Goal: Task Accomplishment & Management: Manage account settings

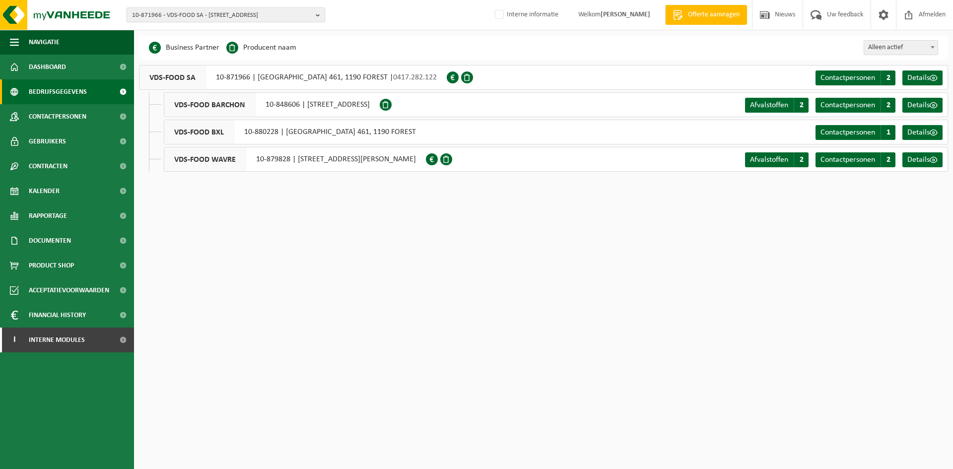
click at [174, 16] on span "10-871966 - VDS-FOOD SA - 1190 FOREST, AVENUE VAN VOLXEM 461" at bounding box center [222, 15] width 180 height 15
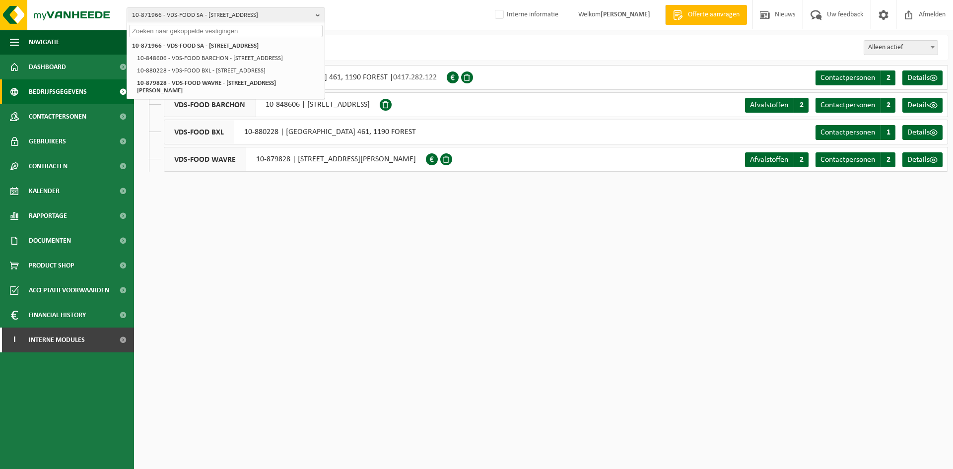
click at [169, 36] on input "text" at bounding box center [226, 31] width 194 height 12
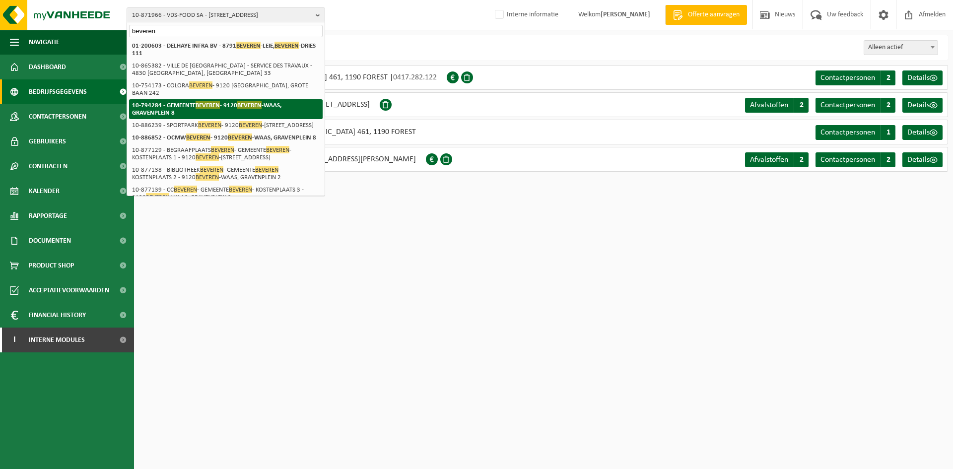
type input "beveren"
click at [170, 99] on li "10-794284 - GEMEENTE BEVEREN - 9120 BEVEREN -WAAS, GRAVENPLEIN 8" at bounding box center [226, 109] width 194 height 20
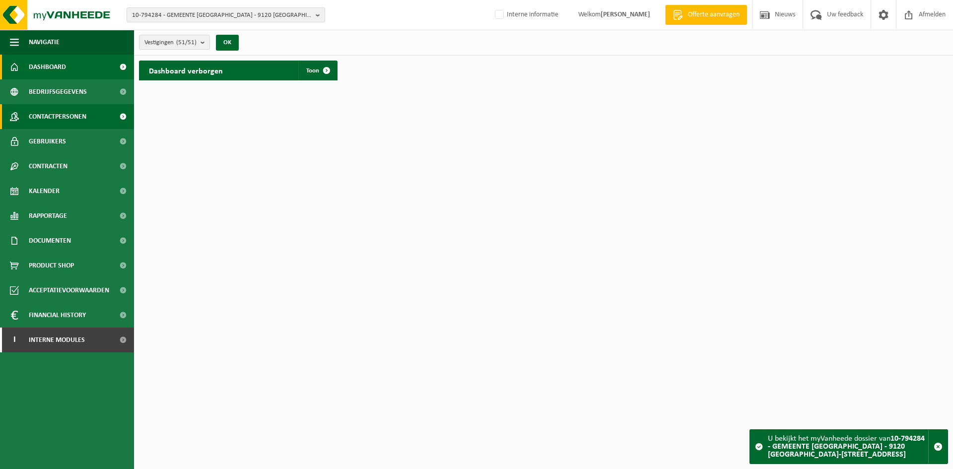
click at [70, 120] on span "Contactpersonen" at bounding box center [58, 116] width 58 height 25
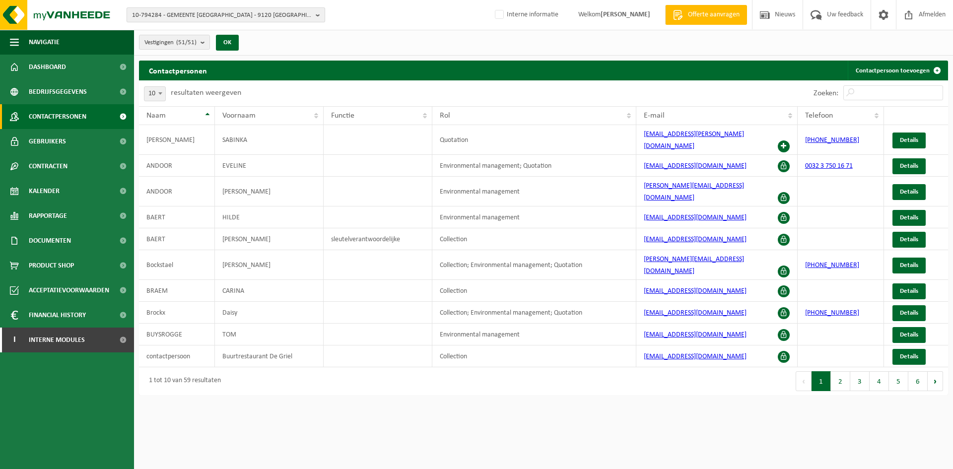
click at [264, 18] on span "10-794284 - GEMEENTE [GEOGRAPHIC_DATA] - 9120 [GEOGRAPHIC_DATA]-[STREET_ADDRESS]" at bounding box center [222, 15] width 180 height 15
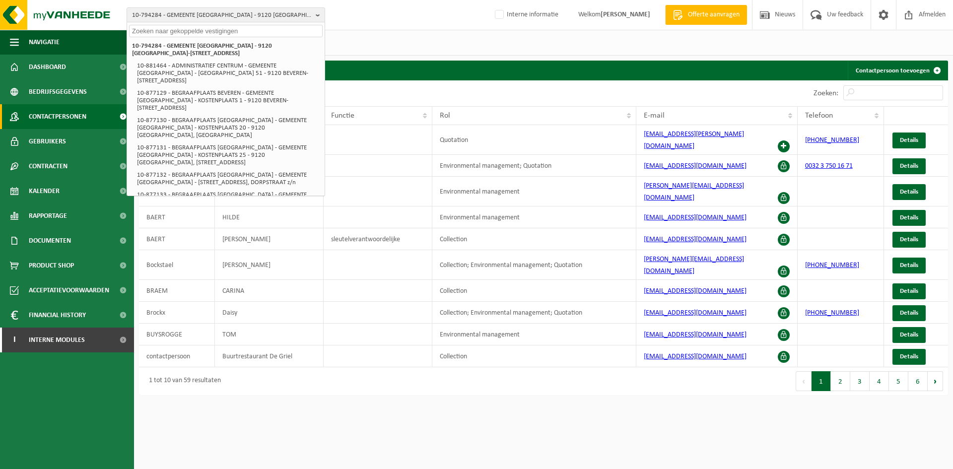
click at [415, 50] on div "Vestigingen (51/51) Alles selecteren Alles deselecteren Actieve selecteren GEME…" at bounding box center [543, 43] width 819 height 26
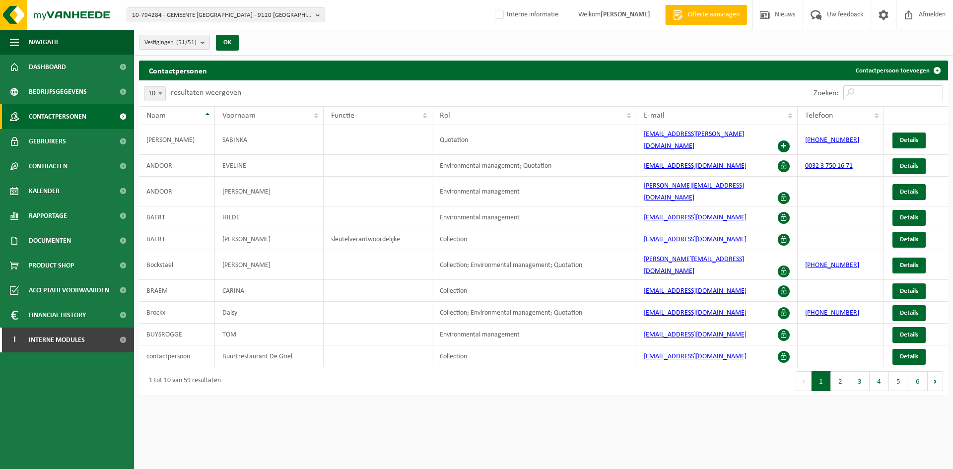
click at [867, 98] on input "Zoeken:" at bounding box center [894, 92] width 100 height 15
click at [881, 97] on input "Zoeken:" at bounding box center [894, 92] width 100 height 15
type input "g"
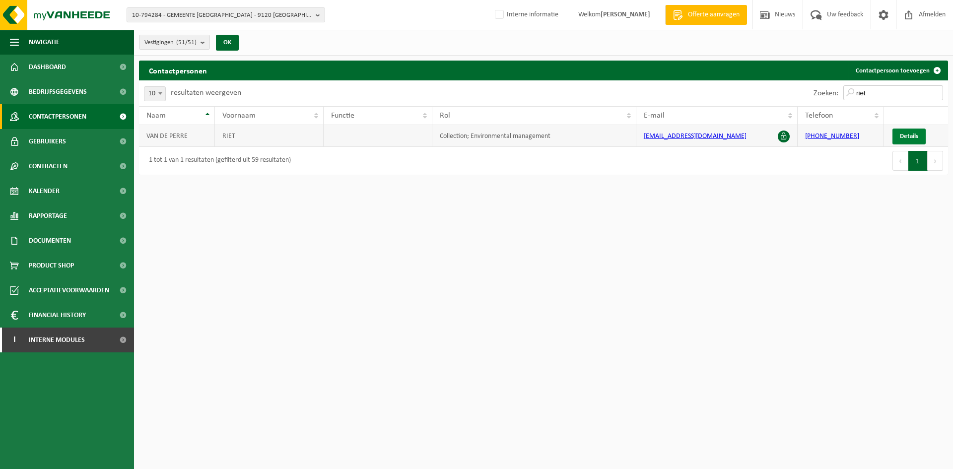
type input "riet"
click at [906, 135] on span "Details" at bounding box center [909, 136] width 18 height 6
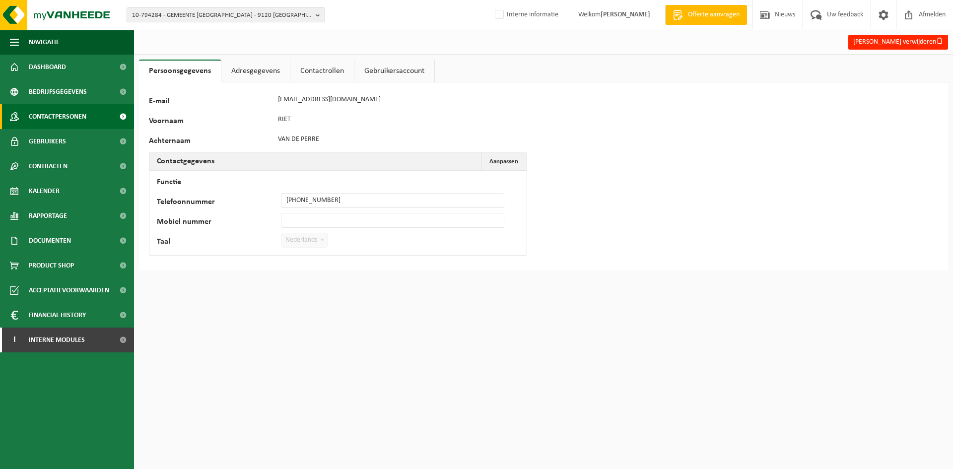
click at [41, 110] on span "Contactpersonen" at bounding box center [58, 116] width 58 height 25
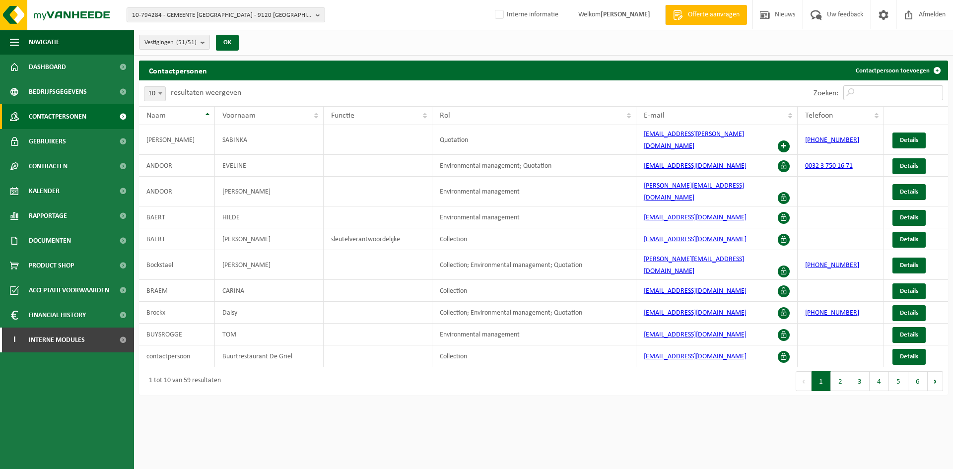
click at [880, 85] on input "Zoeken:" at bounding box center [894, 92] width 100 height 15
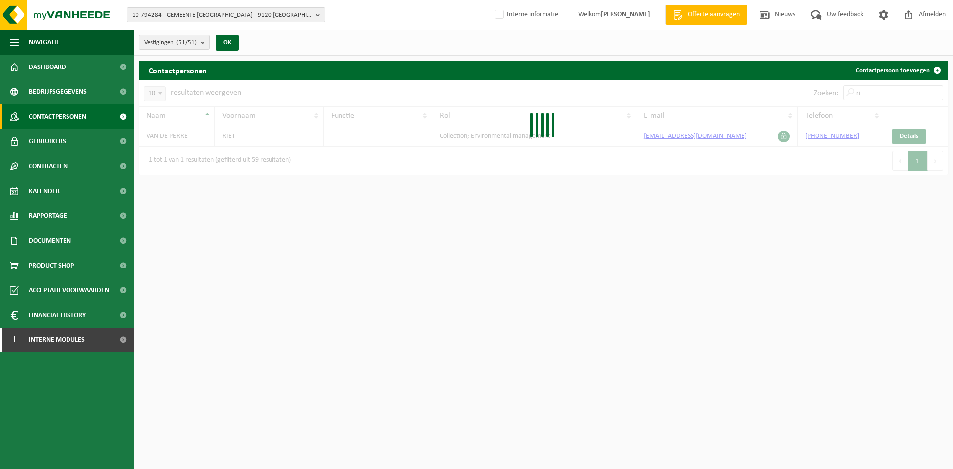
type input "r"
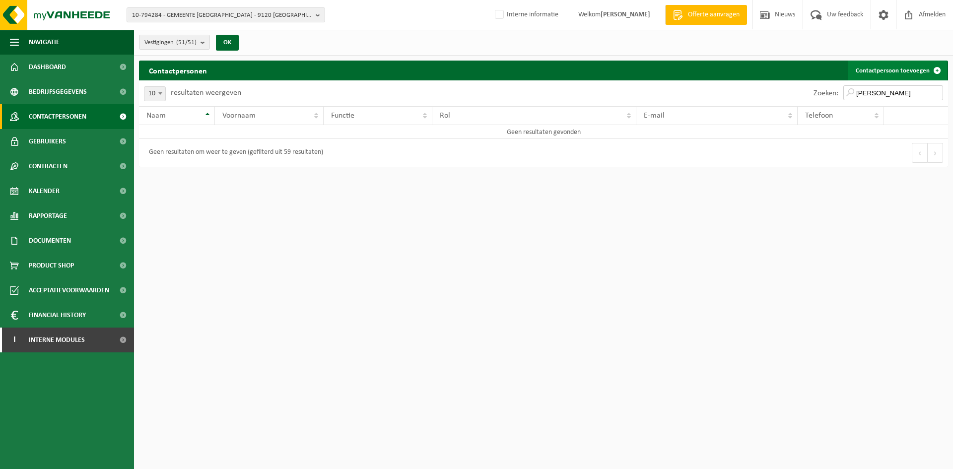
type input "[PERSON_NAME]"
click at [900, 63] on link "Contactpersoon toevoegen" at bounding box center [897, 71] width 99 height 20
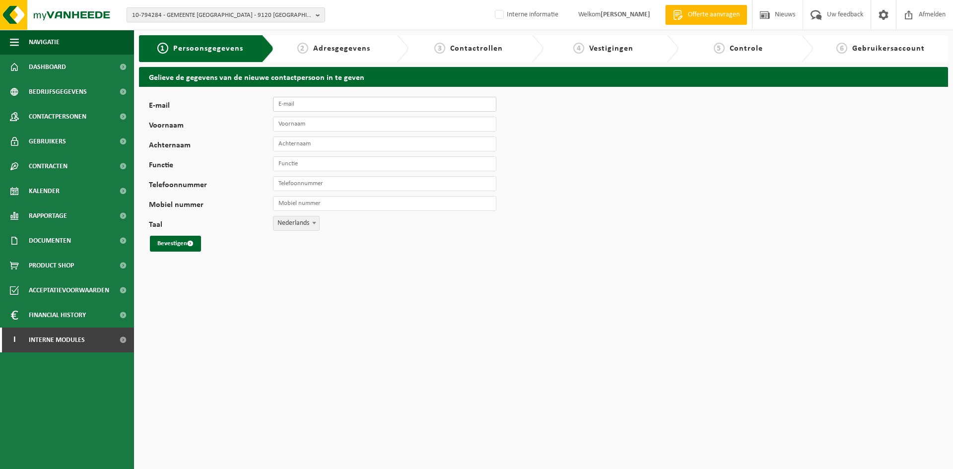
click at [302, 107] on input "E-mail" at bounding box center [384, 104] width 223 height 15
type input "[EMAIL_ADDRESS][DOMAIN_NAME]"
type input "[PERSON_NAME]"
type input "Vandenbergh"
type input "bediende"
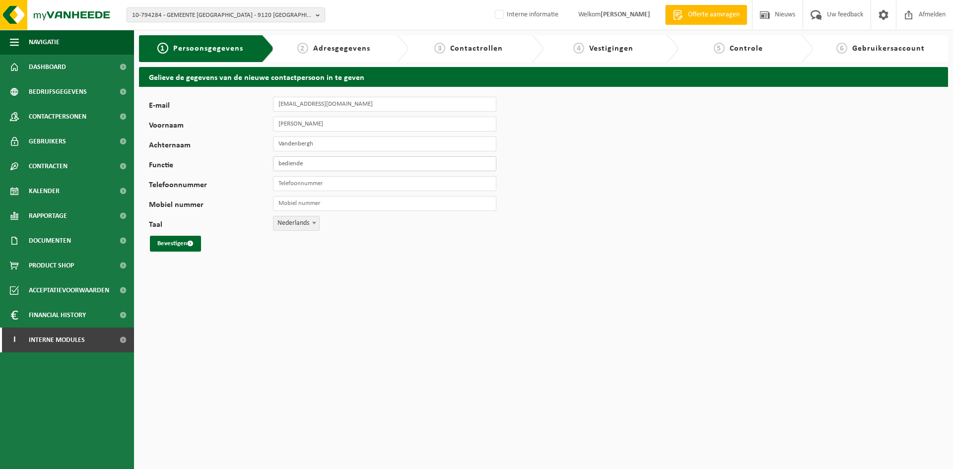
click at [338, 165] on input "bediende" at bounding box center [384, 163] width 223 height 15
click at [331, 189] on input "Telefoonnummer" at bounding box center [384, 183] width 223 height 15
type input "[PHONE_NUMBER]"
click at [177, 235] on div "E-mail peter.vandenbergh@gemeentebkz.be Voornaam Peter Achternaam Vandenbergh F…" at bounding box center [310, 174] width 323 height 155
click at [179, 239] on button "Bevestigen" at bounding box center [175, 244] width 51 height 16
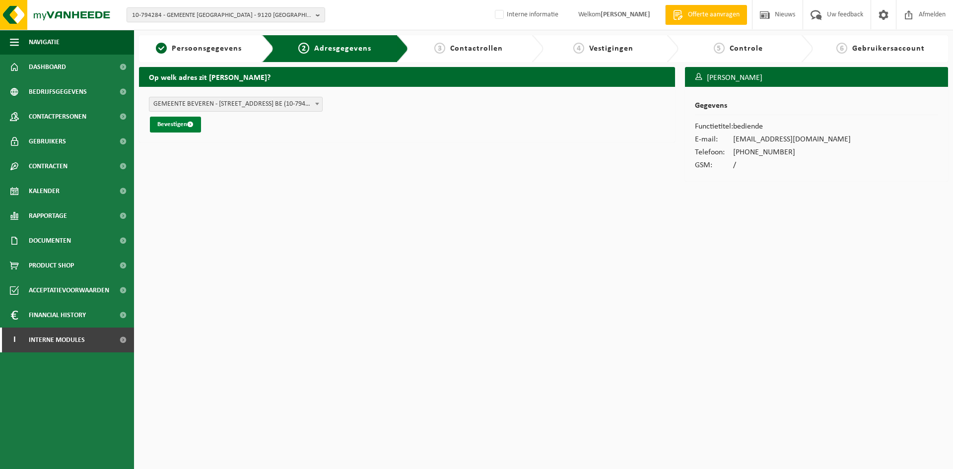
click at [190, 123] on span "submit" at bounding box center [190, 124] width 6 height 6
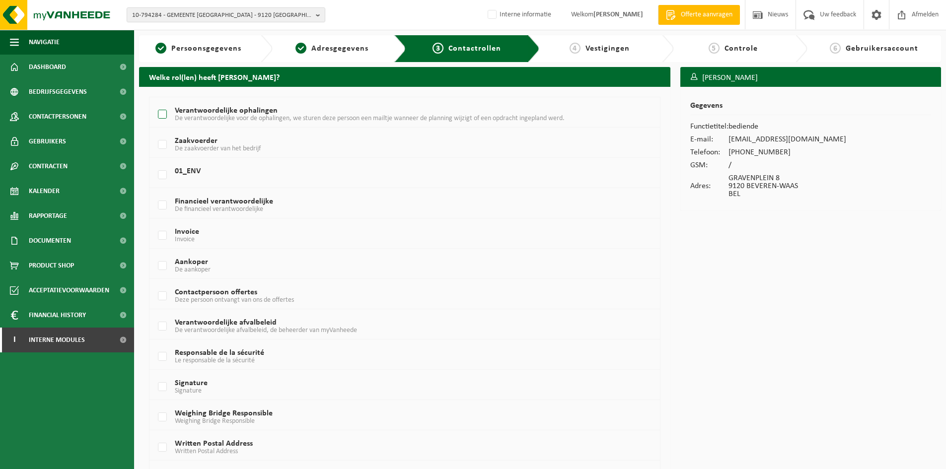
click at [199, 117] on span "De verantwoordelijke voor de ophalingen, we sturen deze persoon een mailtje wan…" at bounding box center [370, 118] width 390 height 7
click at [154, 102] on input "Verantwoordelijke ophalingen De verantwoordelijke voor de ophalingen, we sturen…" at bounding box center [154, 102] width 0 height 0
checkbox input "true"
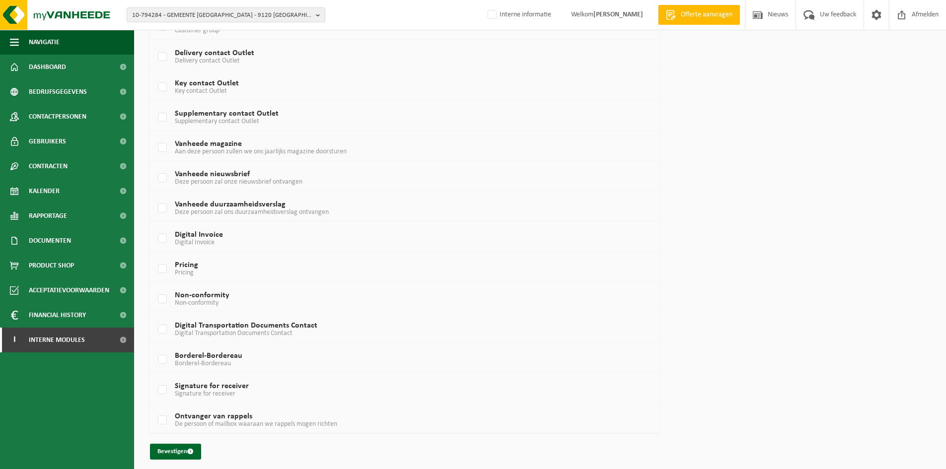
scroll to position [517, 0]
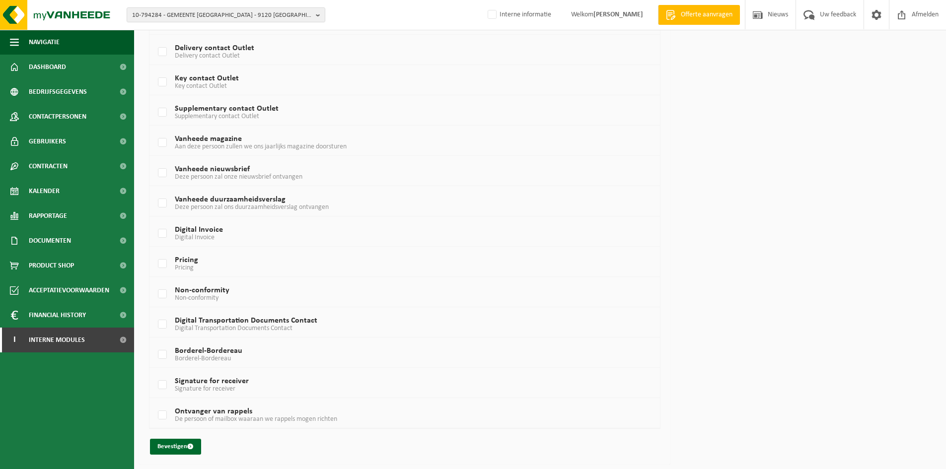
drag, startPoint x: 188, startPoint y: 449, endPoint x: 541, endPoint y: 440, distance: 353.7
click at [541, 440] on div "Bevestigen" at bounding box center [404, 447] width 511 height 16
click at [197, 447] on button "Bevestigen" at bounding box center [175, 447] width 51 height 16
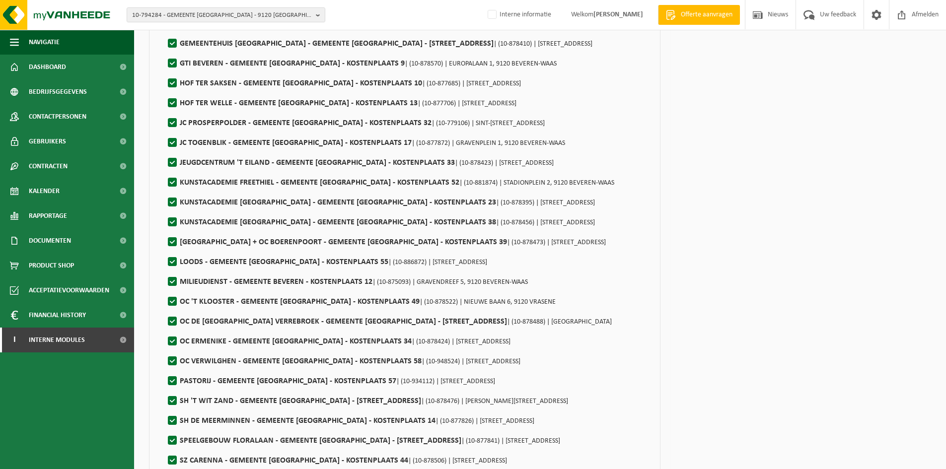
scroll to position [716, 0]
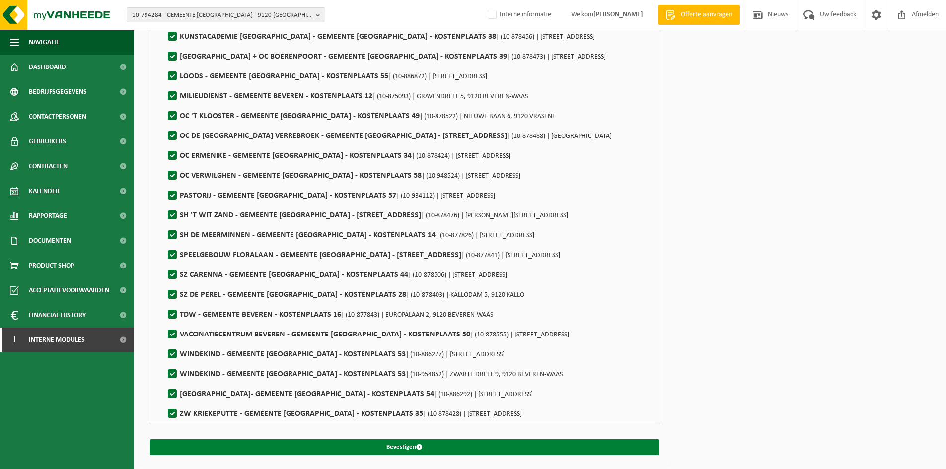
click at [425, 447] on button "Bevestigen" at bounding box center [405, 447] width 510 height 16
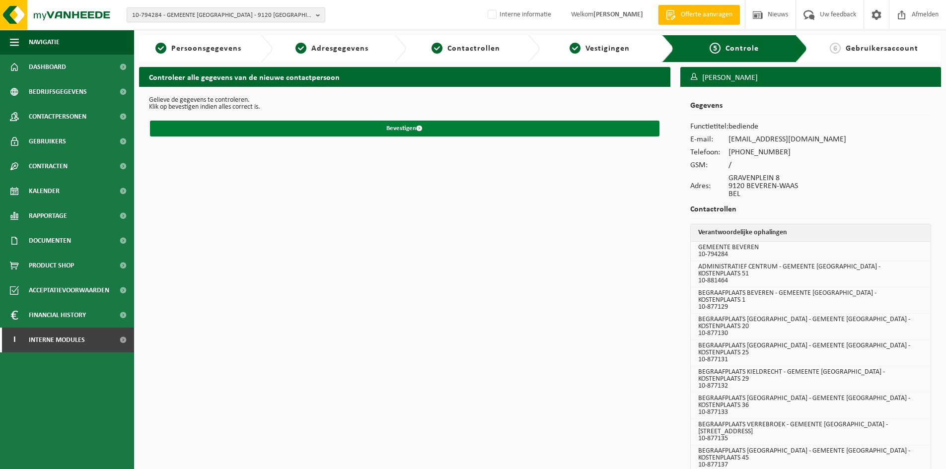
click at [431, 133] on button "Bevestigen" at bounding box center [405, 129] width 510 height 16
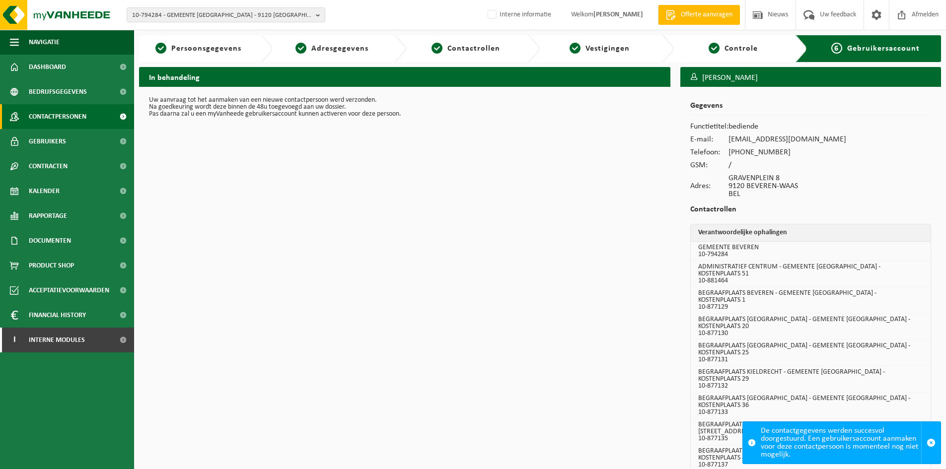
click at [69, 122] on span "Contactpersonen" at bounding box center [58, 116] width 58 height 25
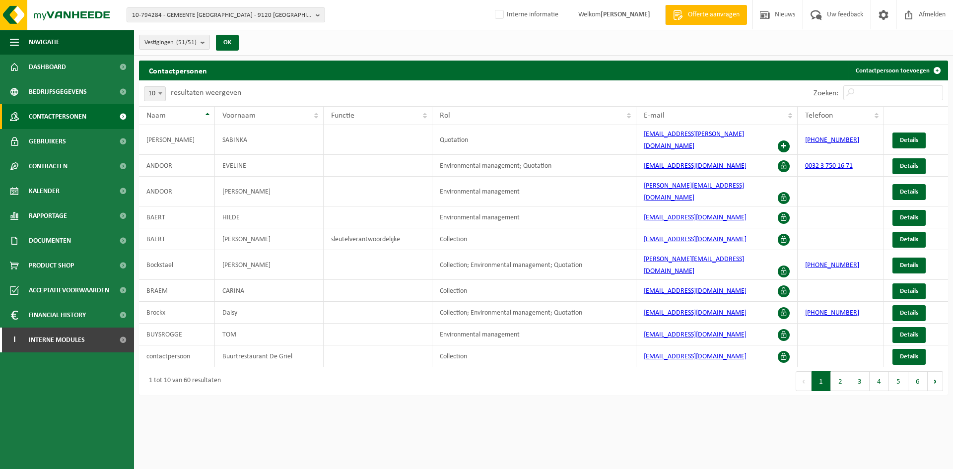
click at [769, 48] on div "Vestigingen (51/51) Alles selecteren Alles deselecteren Actieve selecteren GEME…" at bounding box center [543, 43] width 819 height 26
click at [68, 68] on link "Dashboard" at bounding box center [67, 67] width 134 height 25
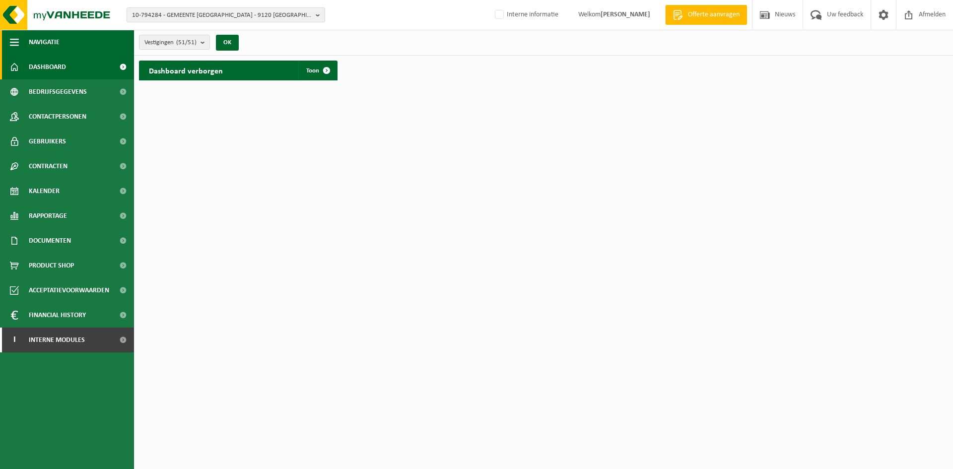
click at [71, 47] on button "Navigatie" at bounding box center [67, 42] width 134 height 25
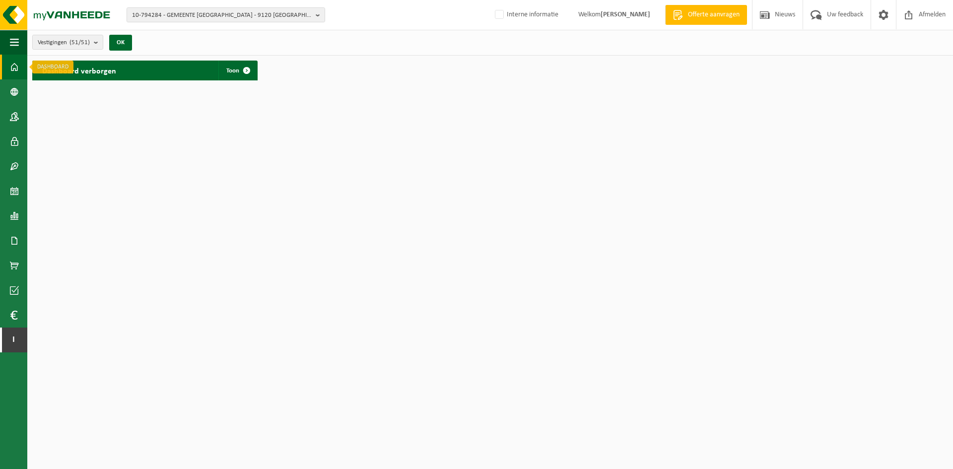
click at [12, 62] on span at bounding box center [14, 67] width 9 height 25
click at [16, 39] on span "button" at bounding box center [14, 42] width 9 height 25
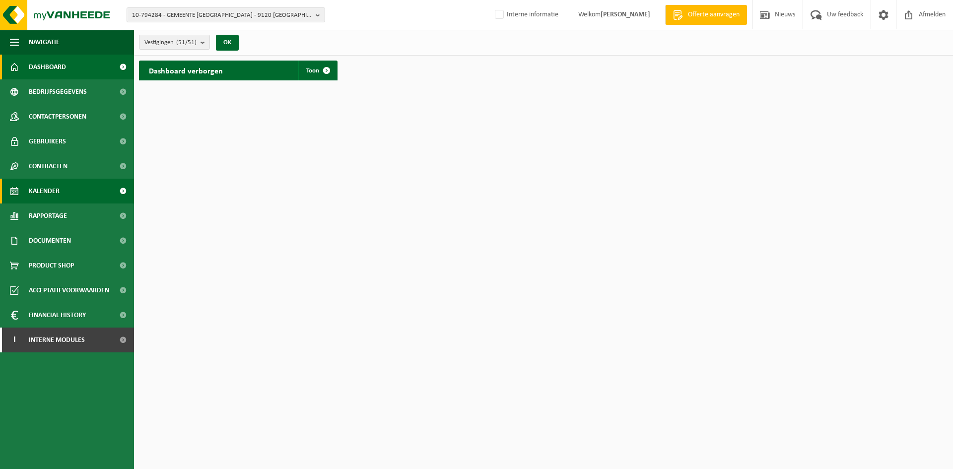
click at [43, 190] on span "Kalender" at bounding box center [44, 191] width 31 height 25
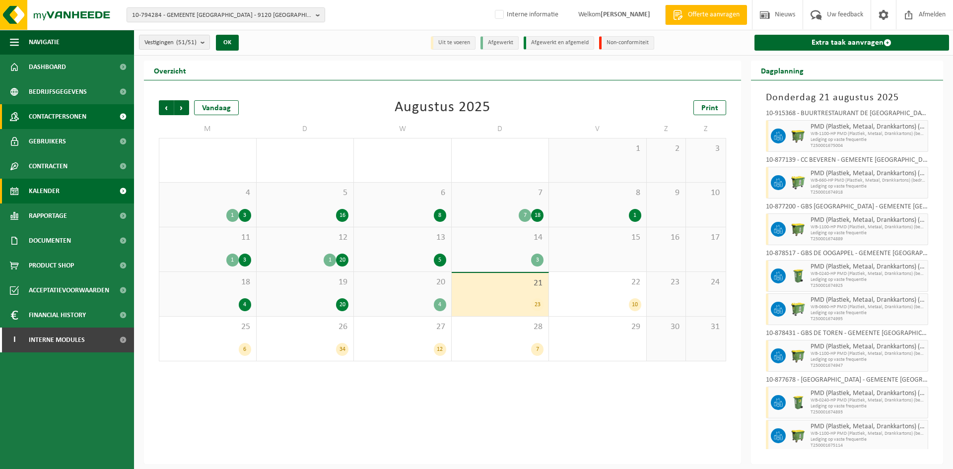
click at [77, 121] on span "Contactpersonen" at bounding box center [58, 116] width 58 height 25
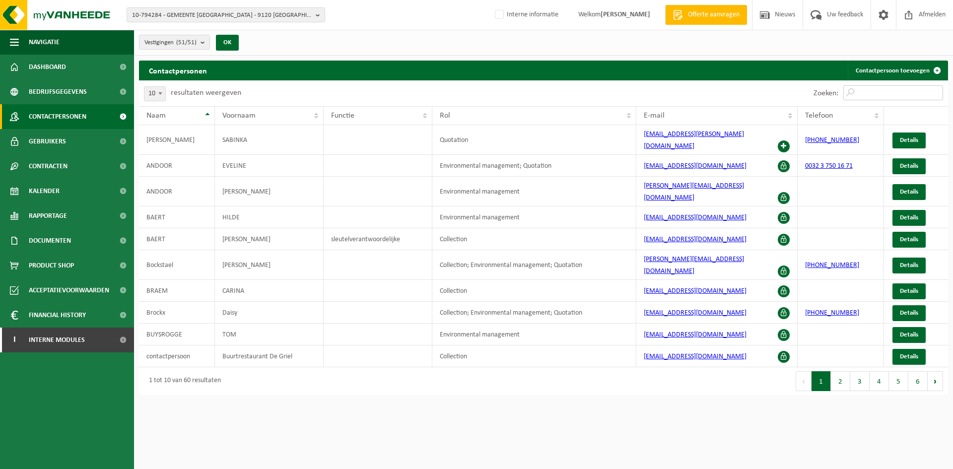
click at [856, 88] on input "Zoeken:" at bounding box center [894, 92] width 100 height 15
type input "pe"
click at [158, 11] on span "10-794284 - GEMEENTE BEVEREN - 9120 BEVEREN-WAAS, GRAVENPLEIN 8" at bounding box center [222, 15] width 180 height 15
paste input "10-927467"
type input "10-927467"
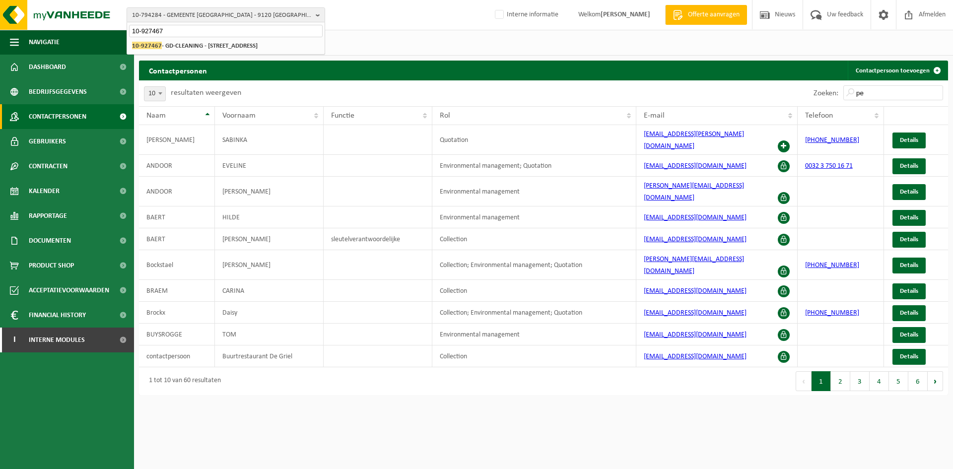
click at [202, 46] on strong "10-927467 - GD-CLEANING - 8700 AARSELE, WESTHOEKSTRAAT 18" at bounding box center [195, 45] width 126 height 7
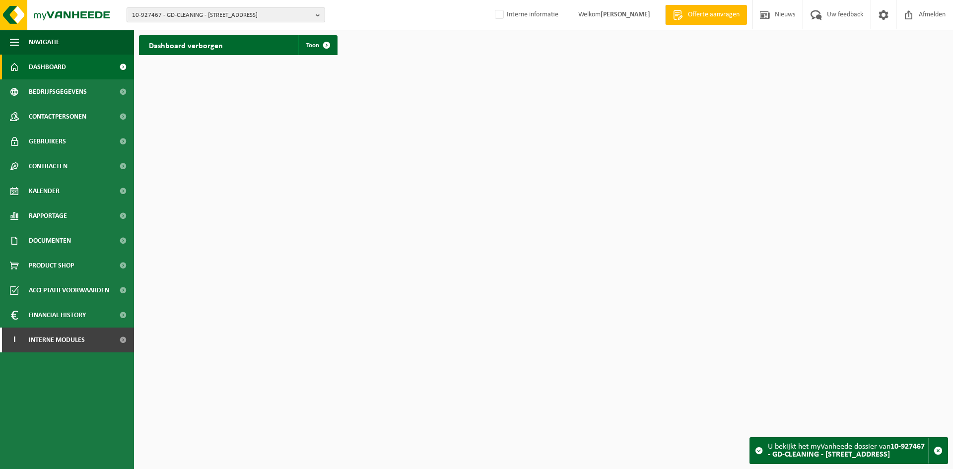
click at [169, 10] on span "10-927467 - GD-CLEANING - [STREET_ADDRESS]" at bounding box center [222, 15] width 180 height 15
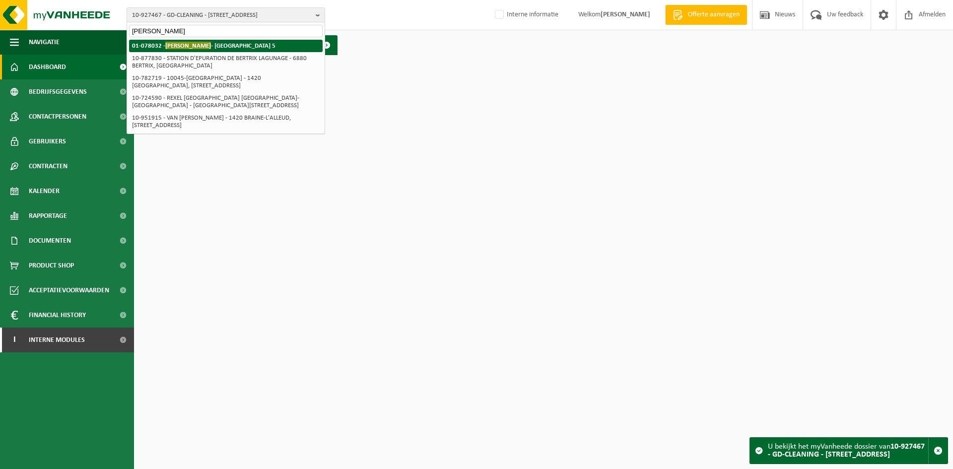
type input "[PERSON_NAME]"
click at [283, 52] on li "01-078032 - [PERSON_NAME] - 9800 DEINZE, KLEINE PONTSTRAAT 5" at bounding box center [226, 46] width 194 height 12
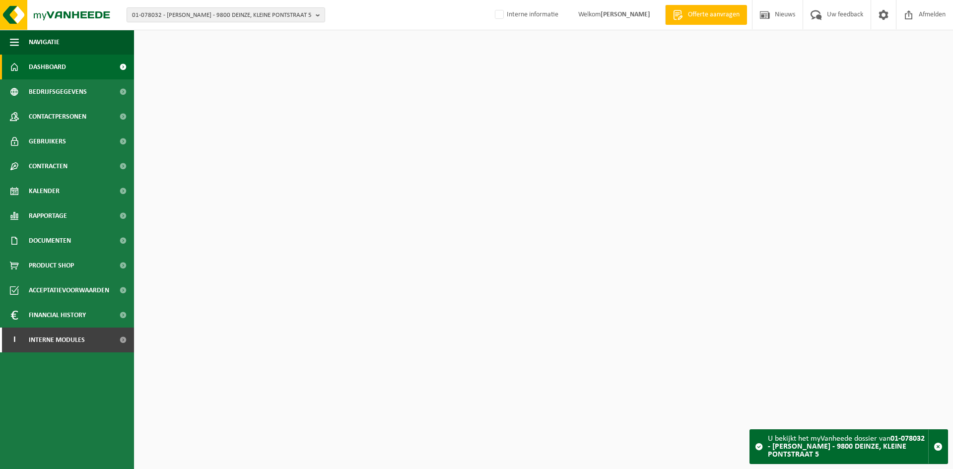
click at [76, 116] on span "Contactpersonen" at bounding box center [58, 116] width 58 height 25
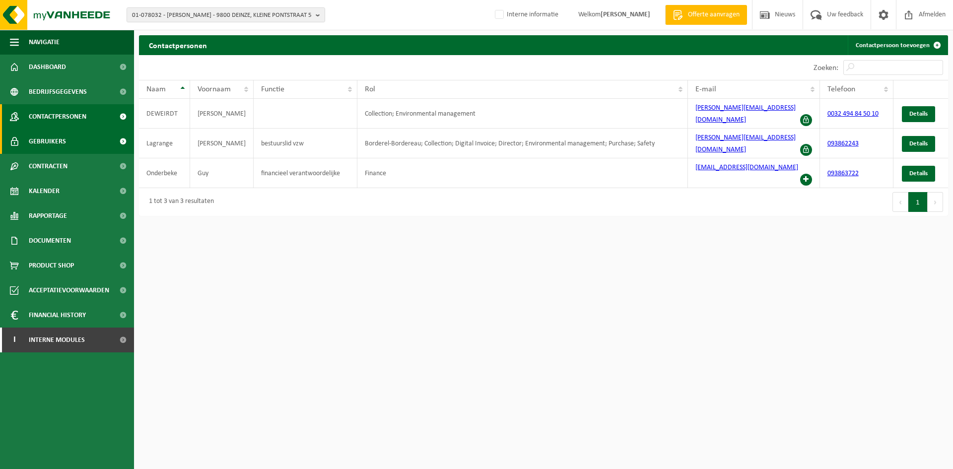
click at [75, 143] on link "Gebruikers" at bounding box center [67, 141] width 134 height 25
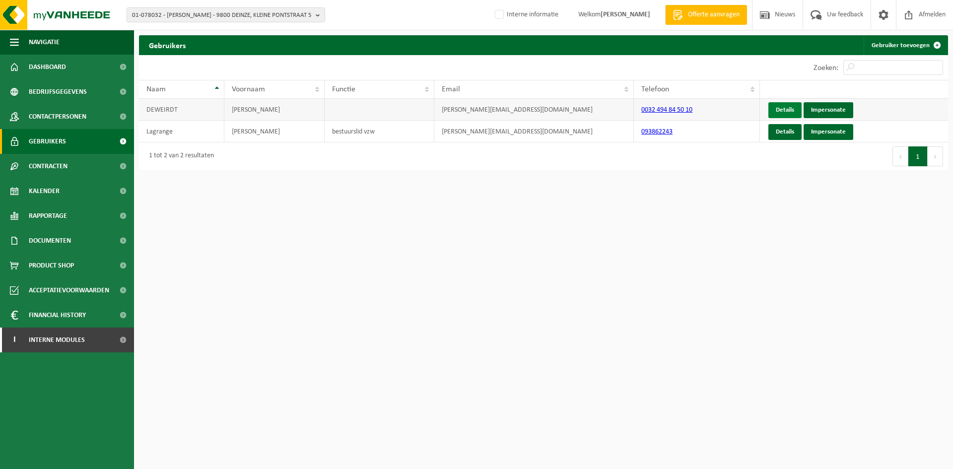
click at [792, 110] on link "Details" at bounding box center [785, 110] width 33 height 16
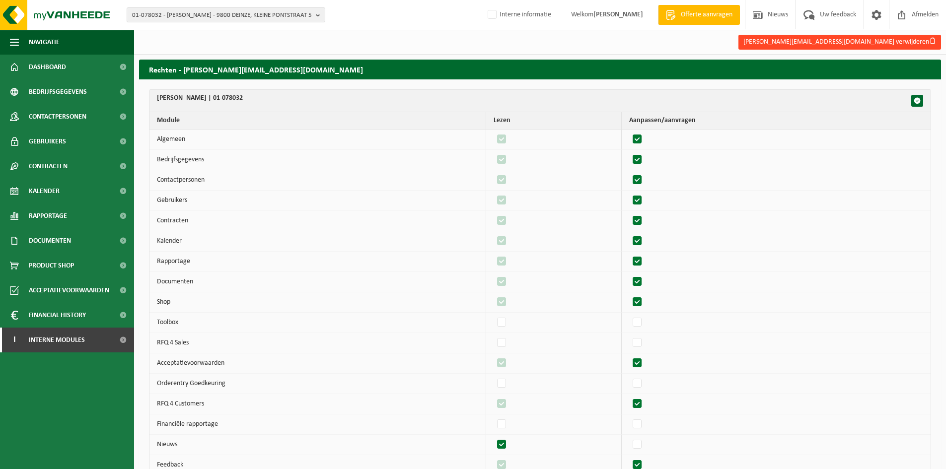
click at [909, 36] on button "niels.deweirdt@gmail.com verwijderen" at bounding box center [839, 42] width 203 height 15
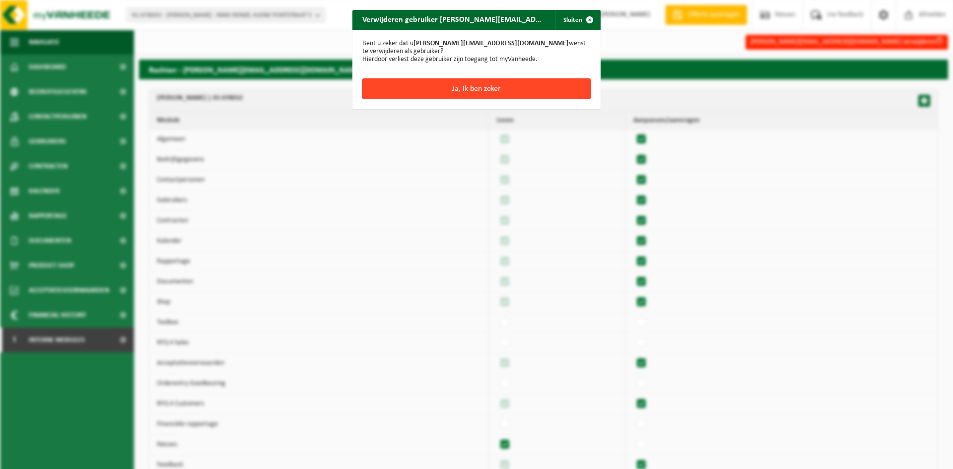
click at [493, 87] on button "Ja, ik ben zeker" at bounding box center [477, 88] width 228 height 21
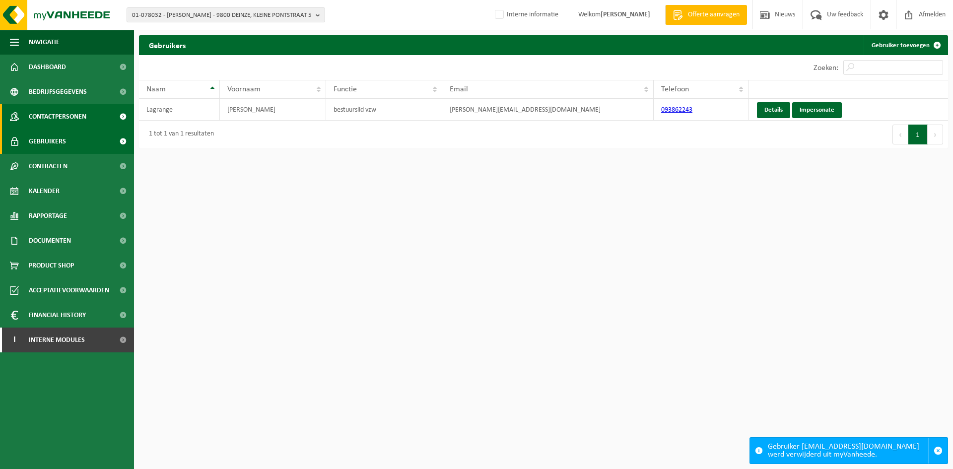
click at [49, 115] on span "Contactpersonen" at bounding box center [58, 116] width 58 height 25
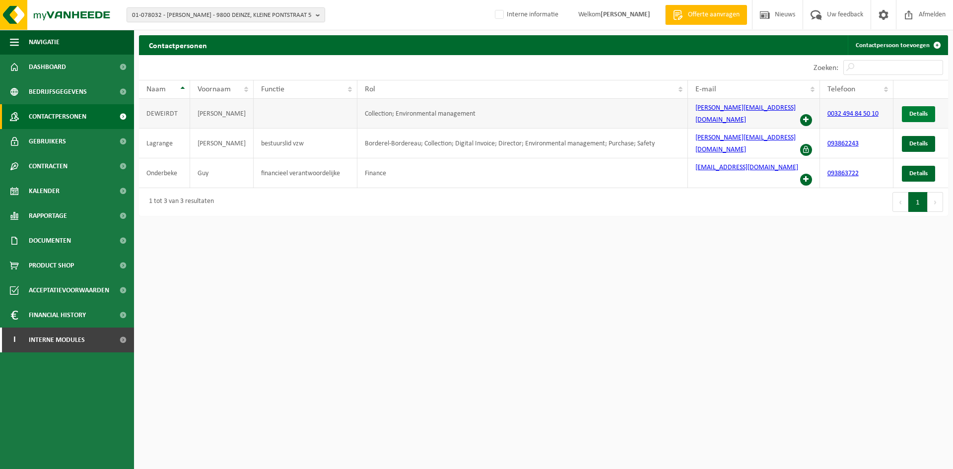
click at [911, 113] on span "Details" at bounding box center [919, 114] width 18 height 6
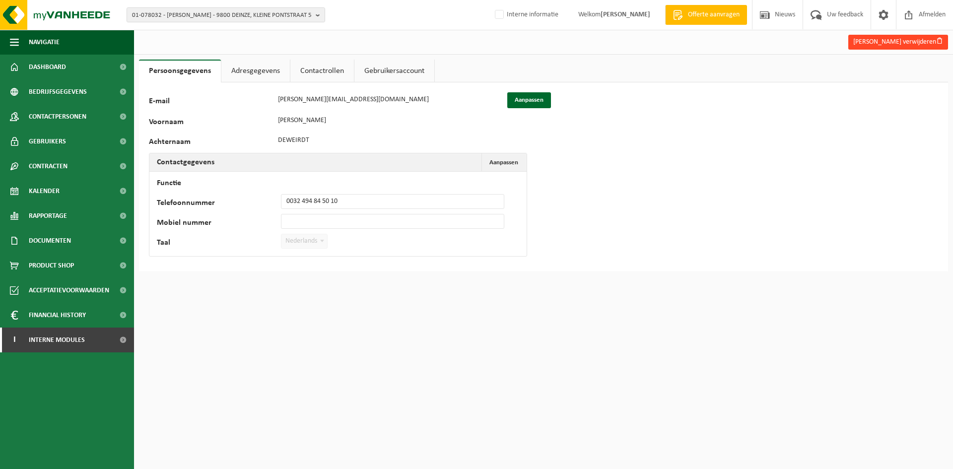
click at [886, 41] on button "Niels Deweirdt verwijderen" at bounding box center [899, 42] width 100 height 15
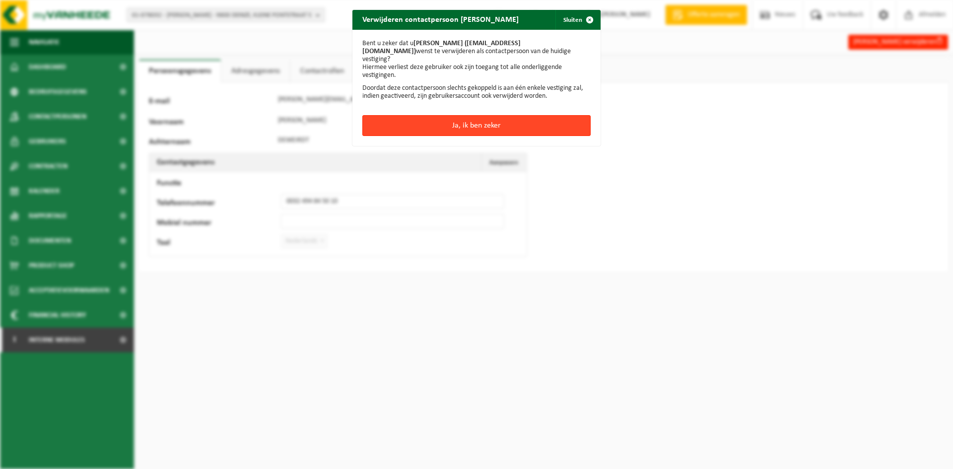
drag, startPoint x: 525, startPoint y: 112, endPoint x: 416, endPoint y: 116, distance: 109.8
click at [524, 115] on button "Ja, ik ben zeker" at bounding box center [477, 125] width 228 height 21
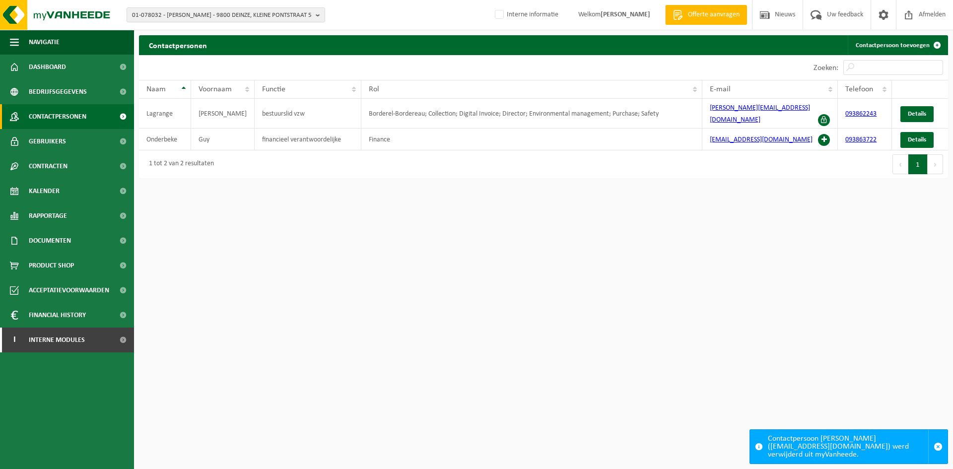
click at [49, 118] on span "Contactpersonen" at bounding box center [58, 116] width 58 height 25
